Goal: Transaction & Acquisition: Purchase product/service

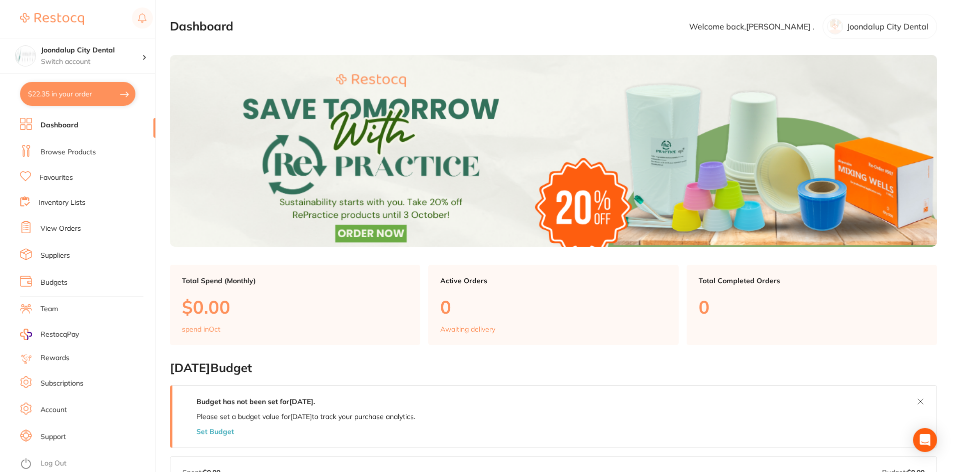
click at [71, 153] on link "Browse Products" at bounding box center [67, 152] width 55 height 10
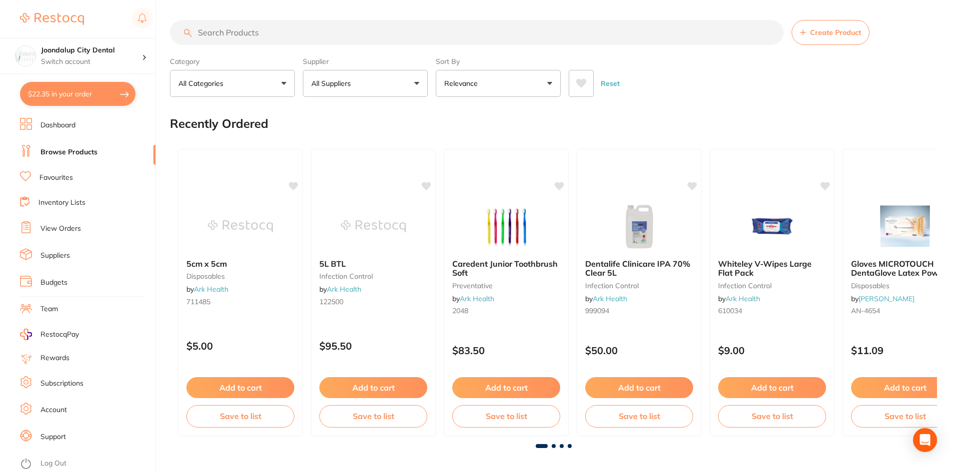
click at [262, 27] on input "search" at bounding box center [477, 32] width 614 height 25
click at [917, 231] on img at bounding box center [905, 226] width 65 height 50
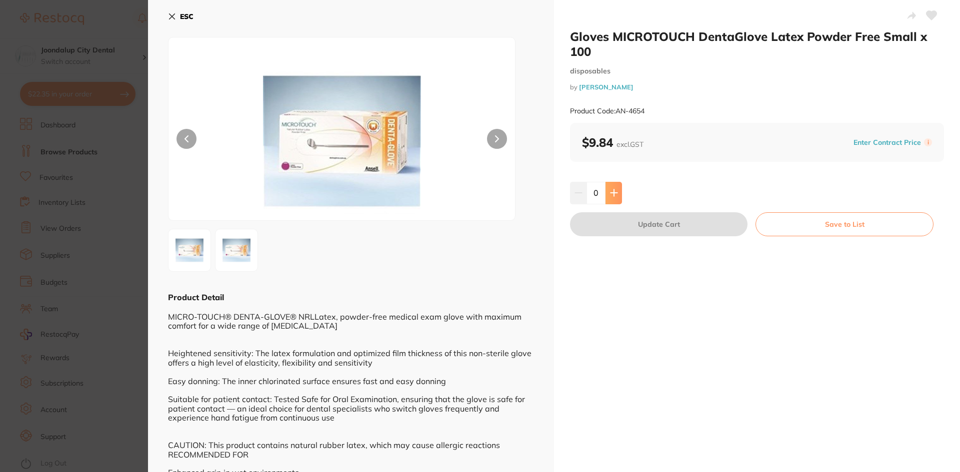
click at [615, 192] on icon at bounding box center [614, 193] width 8 height 8
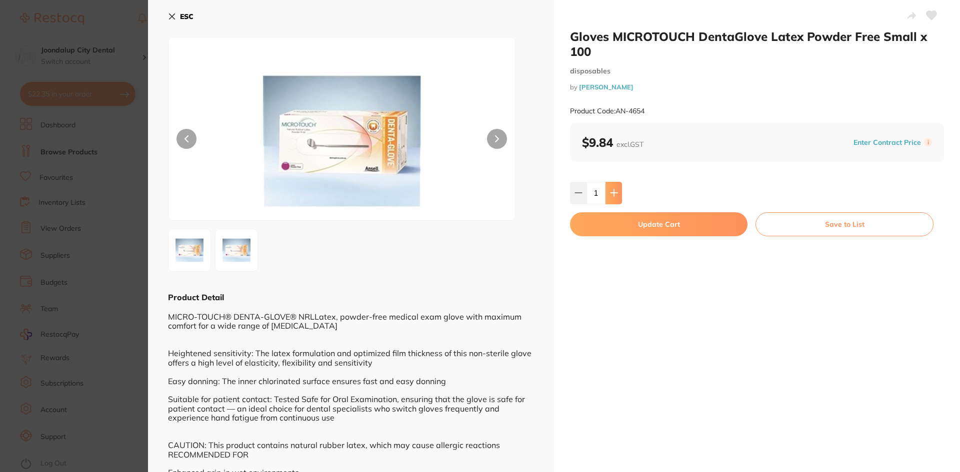
click at [615, 192] on icon at bounding box center [614, 193] width 8 height 8
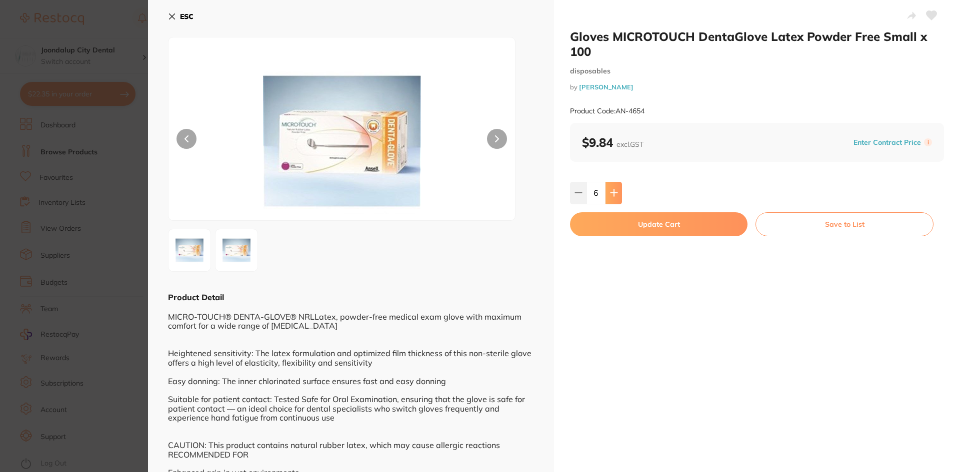
click at [615, 192] on icon at bounding box center [614, 193] width 8 height 8
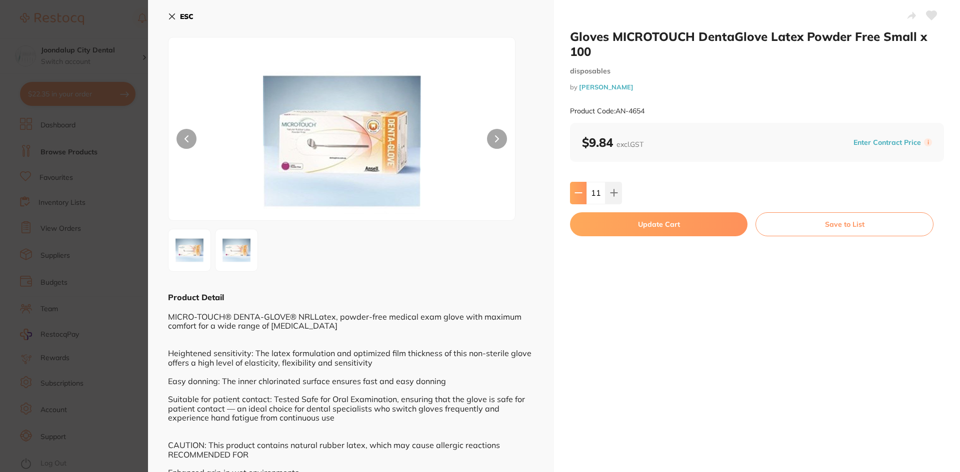
click at [583, 192] on button at bounding box center [578, 193] width 16 height 22
type input "10"
click at [653, 222] on button "Update Cart" at bounding box center [658, 224] width 177 height 24
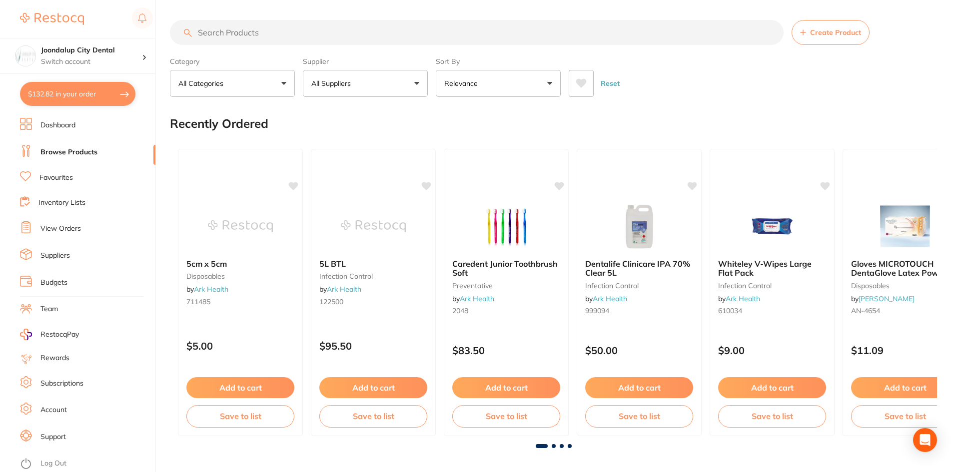
click at [321, 90] on button "All Suppliers" at bounding box center [365, 83] width 125 height 27
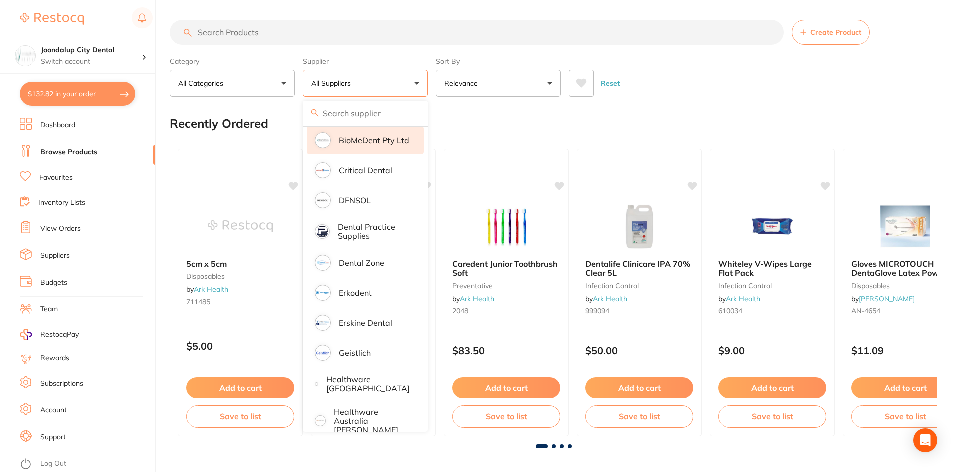
scroll to position [250, 0]
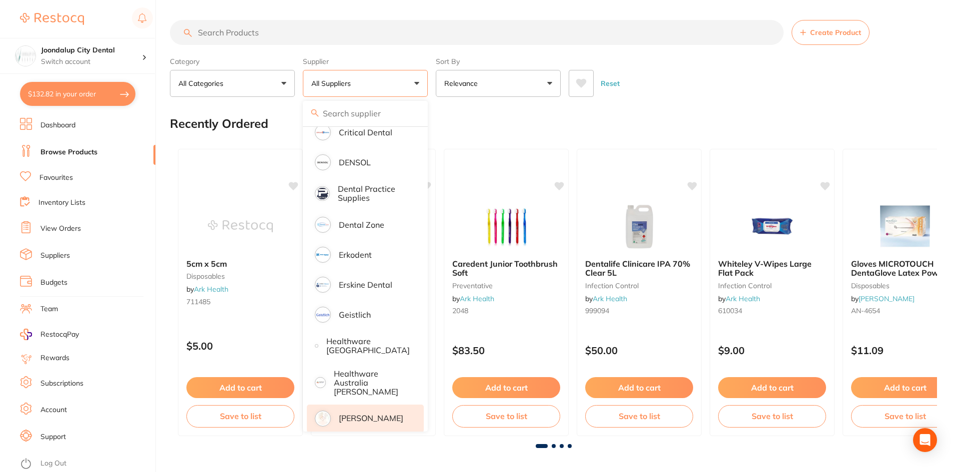
click at [332, 406] on li "[PERSON_NAME]" at bounding box center [365, 419] width 117 height 28
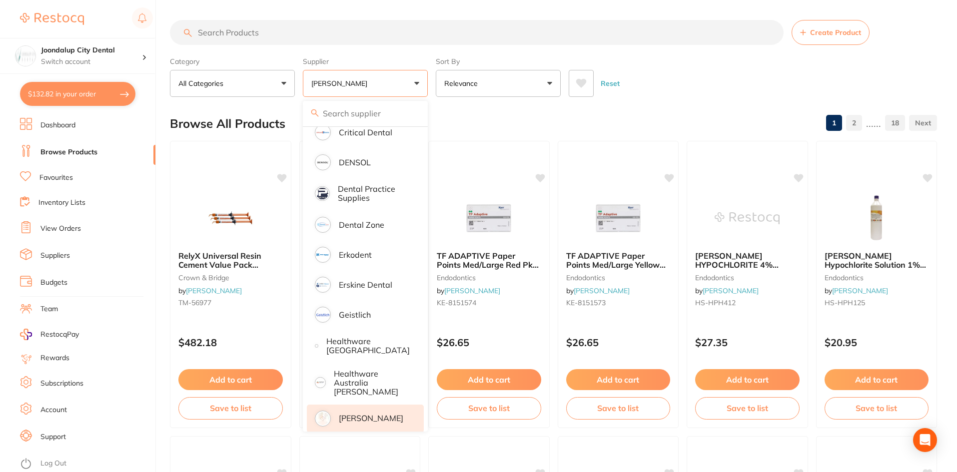
click at [252, 35] on input "search" at bounding box center [477, 32] width 614 height 25
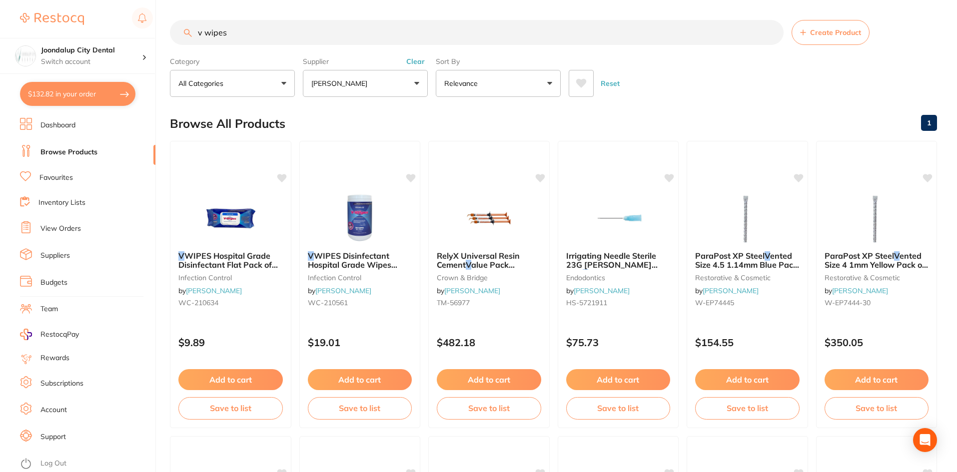
type input "v wipes"
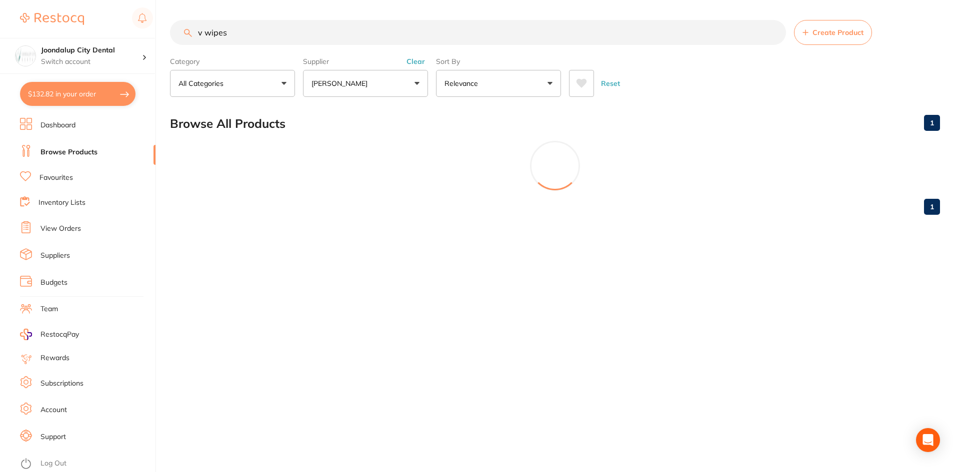
scroll to position [220, 0]
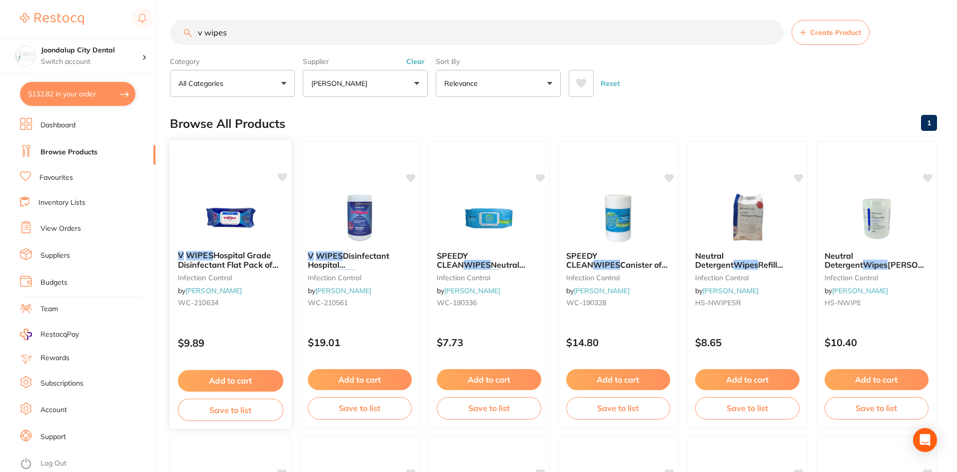
click at [225, 242] on img at bounding box center [230, 217] width 65 height 50
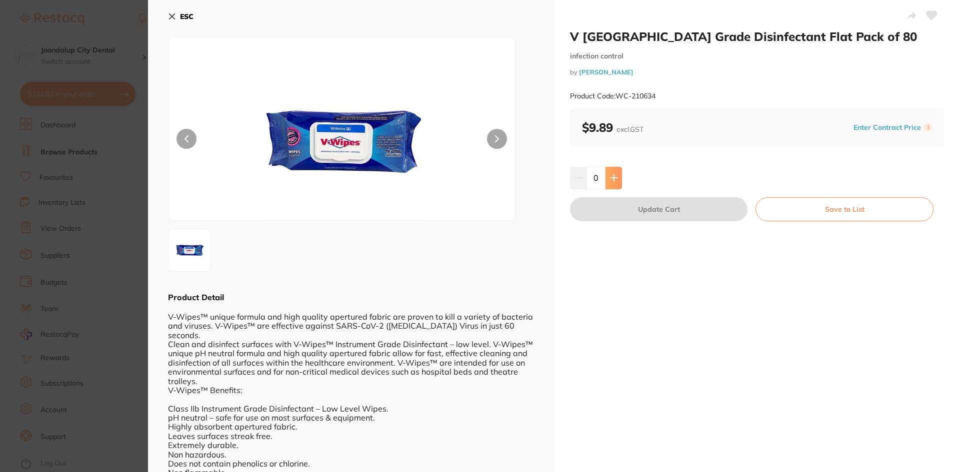
click at [613, 172] on button at bounding box center [613, 178] width 16 height 22
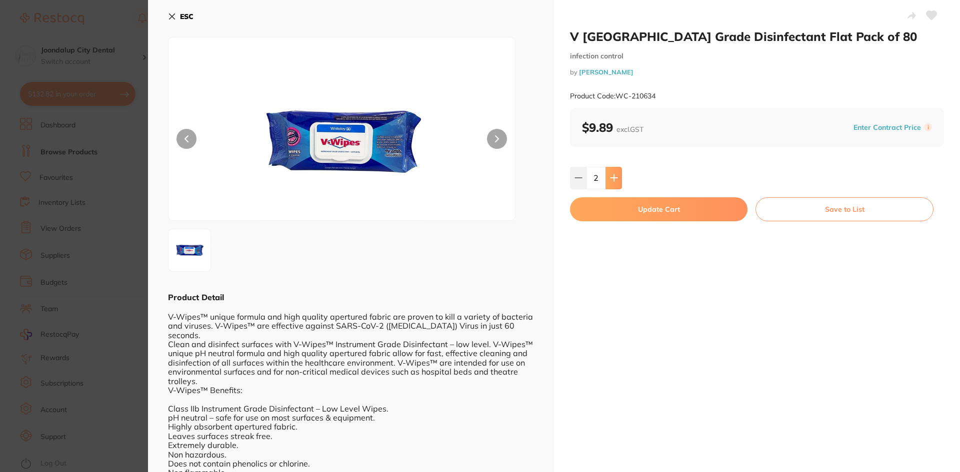
click at [613, 172] on button at bounding box center [613, 178] width 16 height 22
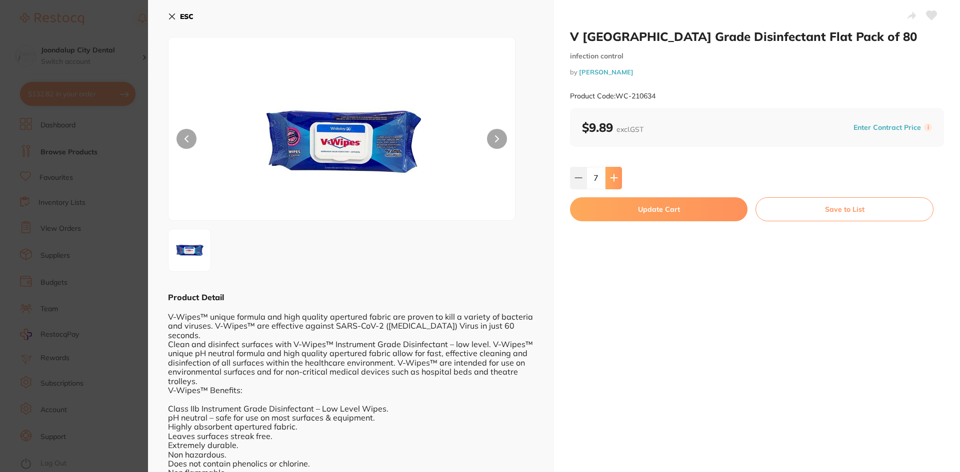
click at [613, 172] on button at bounding box center [613, 178] width 16 height 22
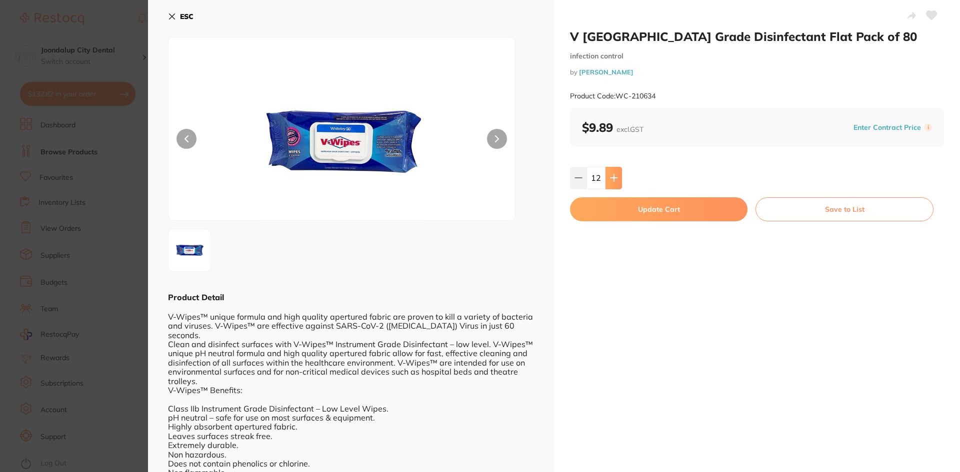
click at [613, 172] on button at bounding box center [613, 178] width 16 height 22
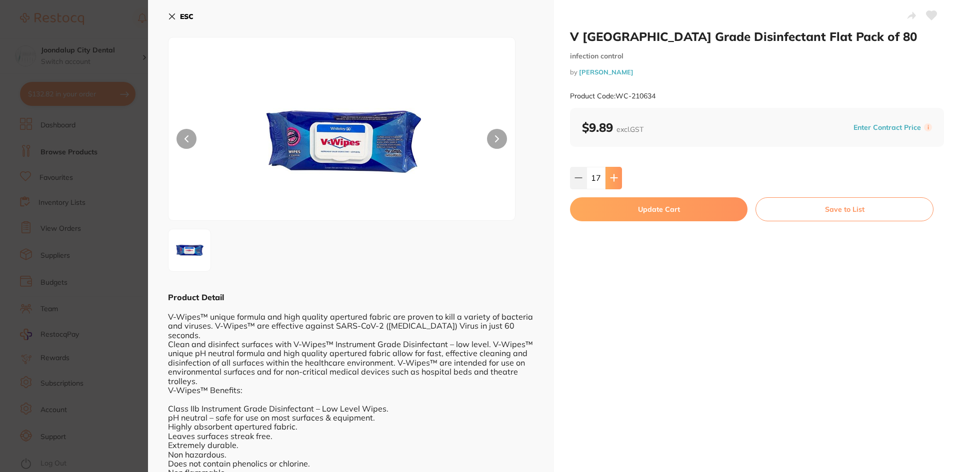
click at [613, 172] on button at bounding box center [613, 178] width 16 height 22
click at [582, 177] on button at bounding box center [578, 178] width 16 height 22
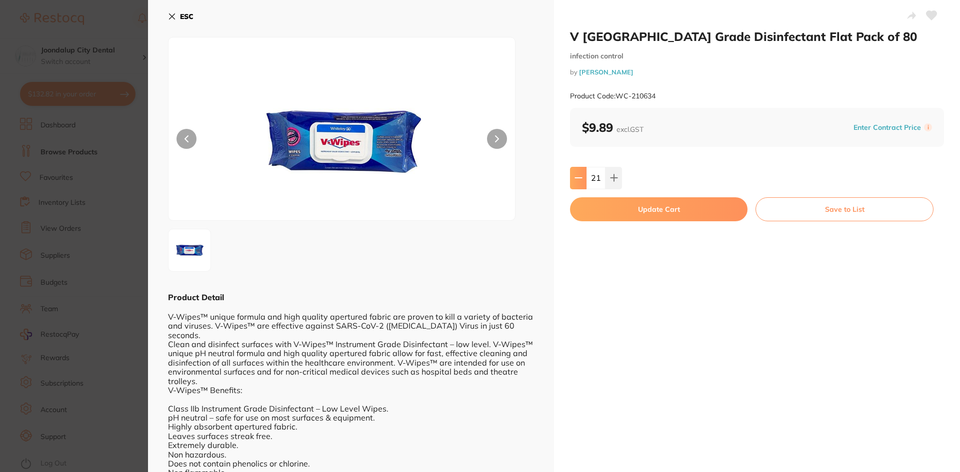
type input "20"
click at [611, 214] on button "Update Cart" at bounding box center [658, 209] width 177 height 24
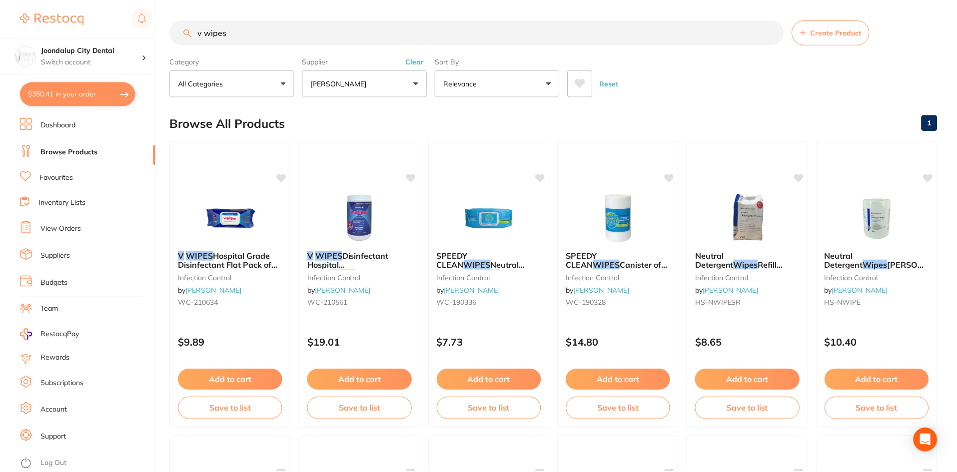
scroll to position [0, 0]
click at [74, 93] on button "$350.41 in your order" at bounding box center [77, 94] width 115 height 24
checkbox input "true"
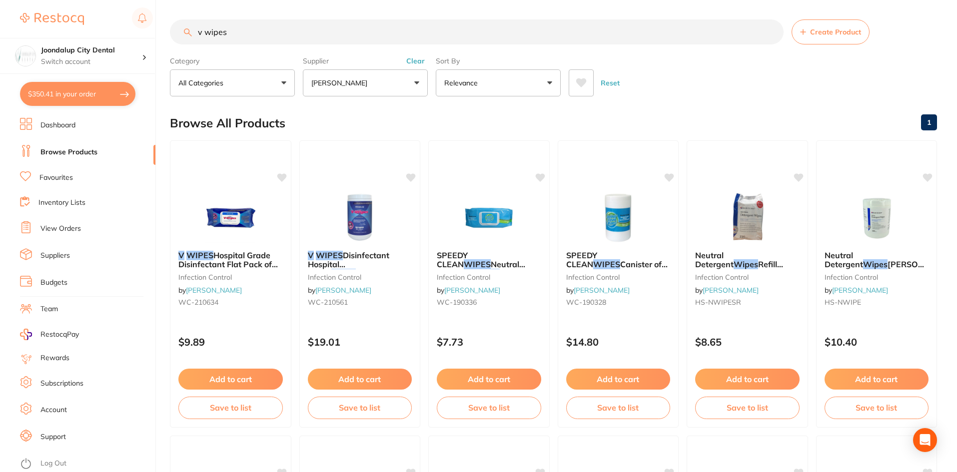
checkbox input "true"
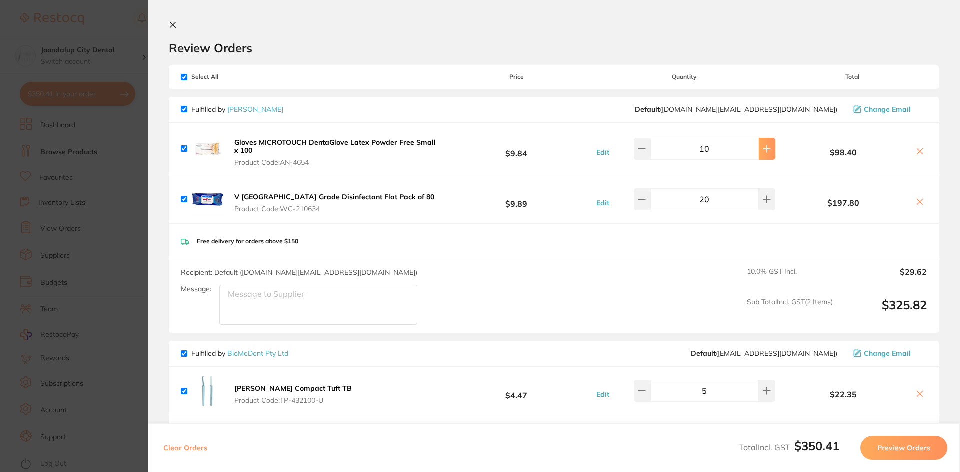
click at [767, 148] on button at bounding box center [767, 149] width 16 height 22
click at [767, 147] on button at bounding box center [767, 149] width 16 height 22
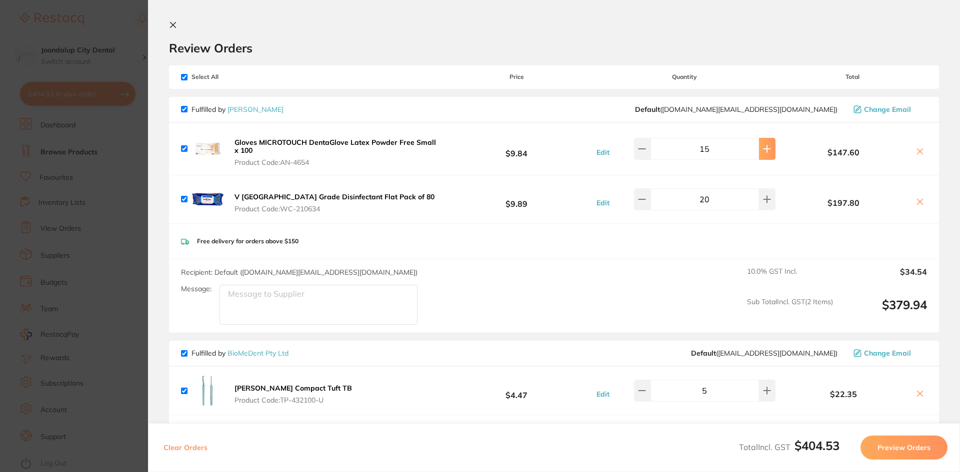
click at [767, 147] on button at bounding box center [767, 149] width 16 height 22
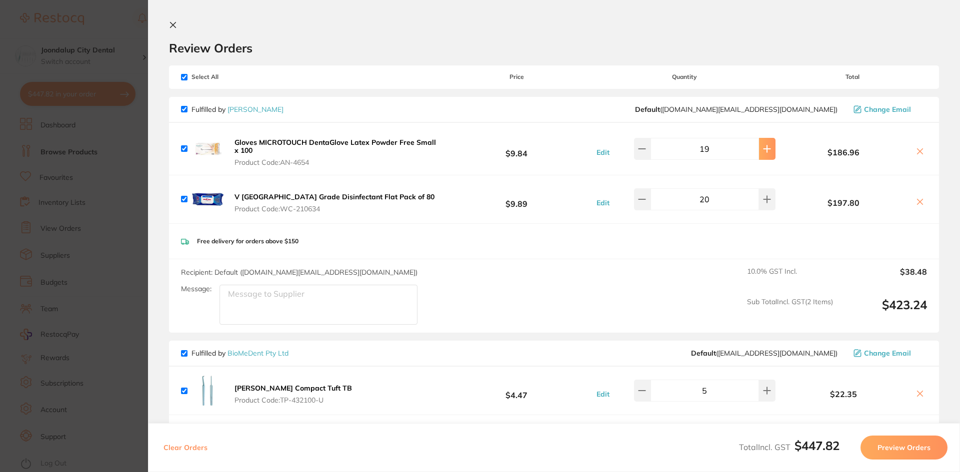
type input "20"
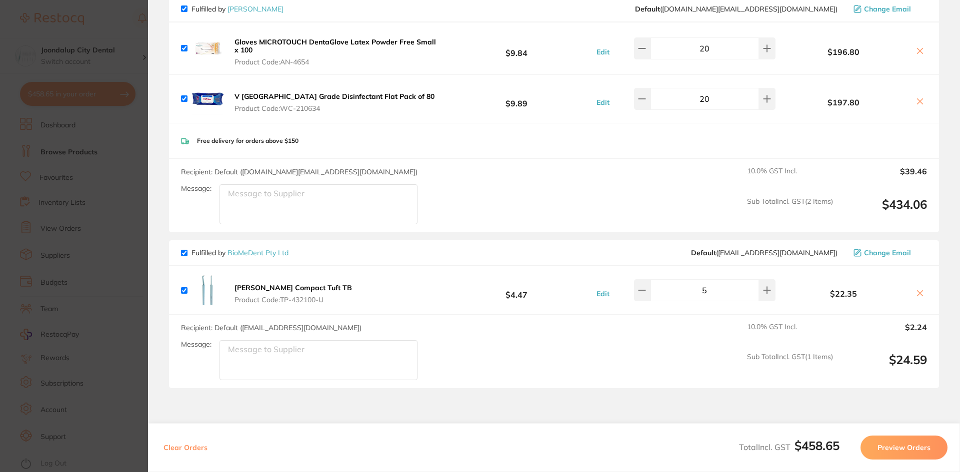
scroll to position [179, 0]
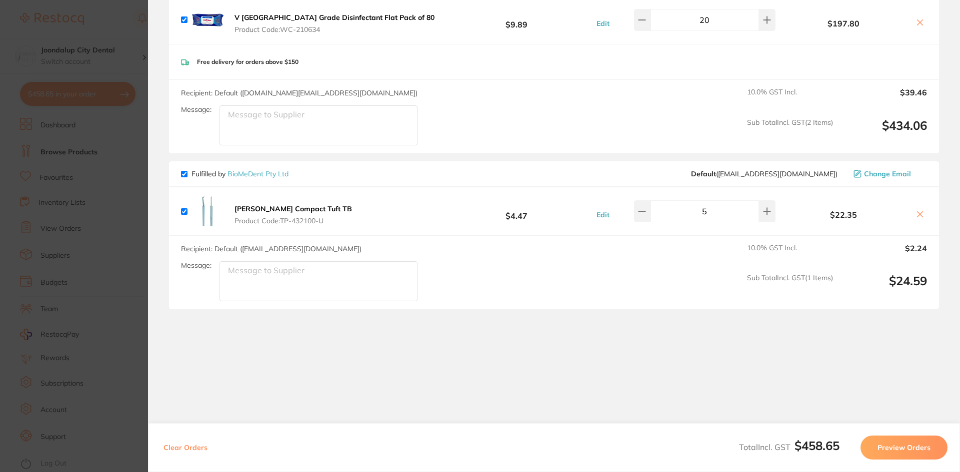
drag, startPoint x: 184, startPoint y: 174, endPoint x: 241, endPoint y: 176, distance: 57.0
click at [184, 175] on input "checkbox" at bounding box center [184, 174] width 6 height 6
checkbox input "false"
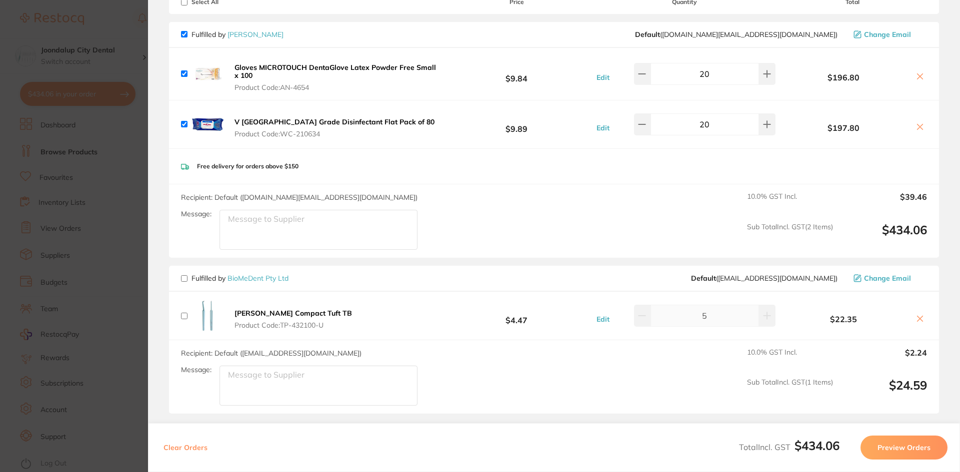
scroll to position [0, 0]
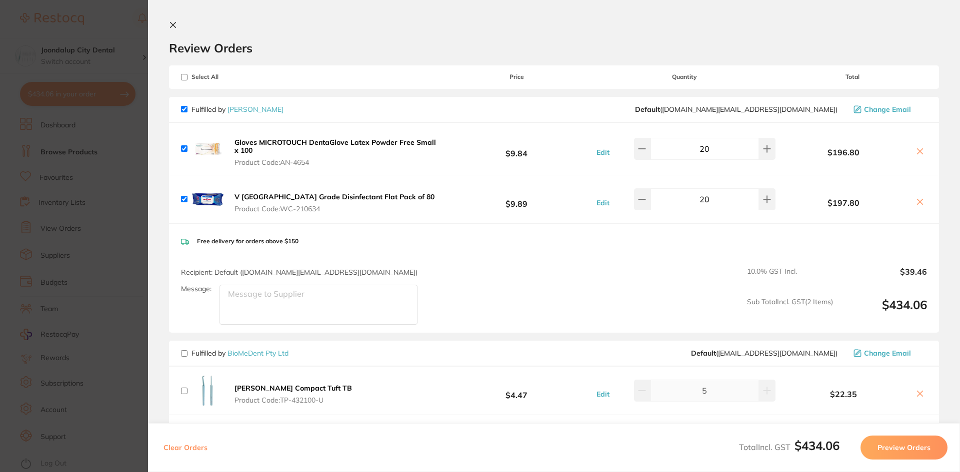
click at [907, 440] on button "Preview Orders" at bounding box center [903, 448] width 87 height 24
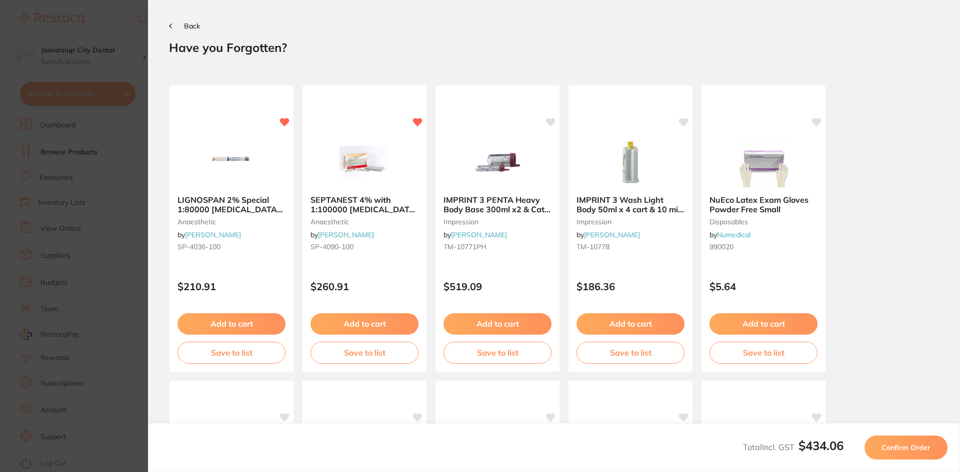
click at [899, 451] on span "Confirm Order" at bounding box center [905, 447] width 49 height 9
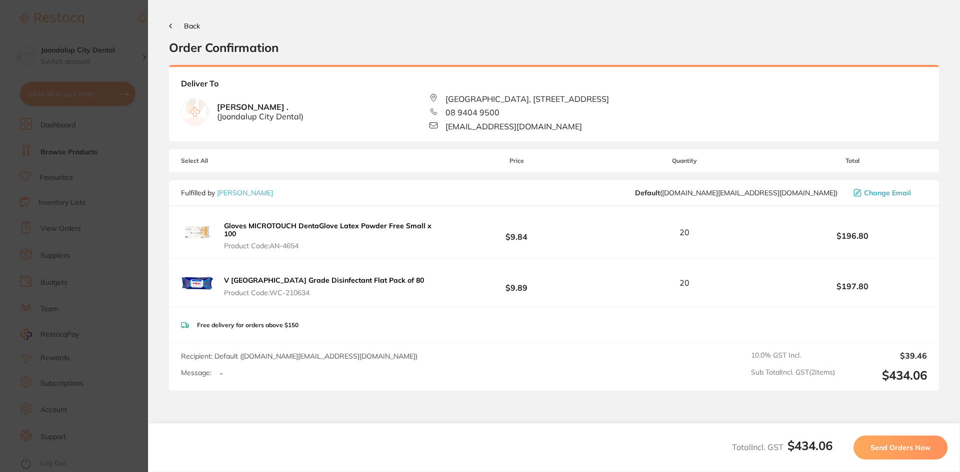
click at [878, 454] on button "Send Orders Now" at bounding box center [900, 448] width 94 height 24
